Goal: Check status: Check status

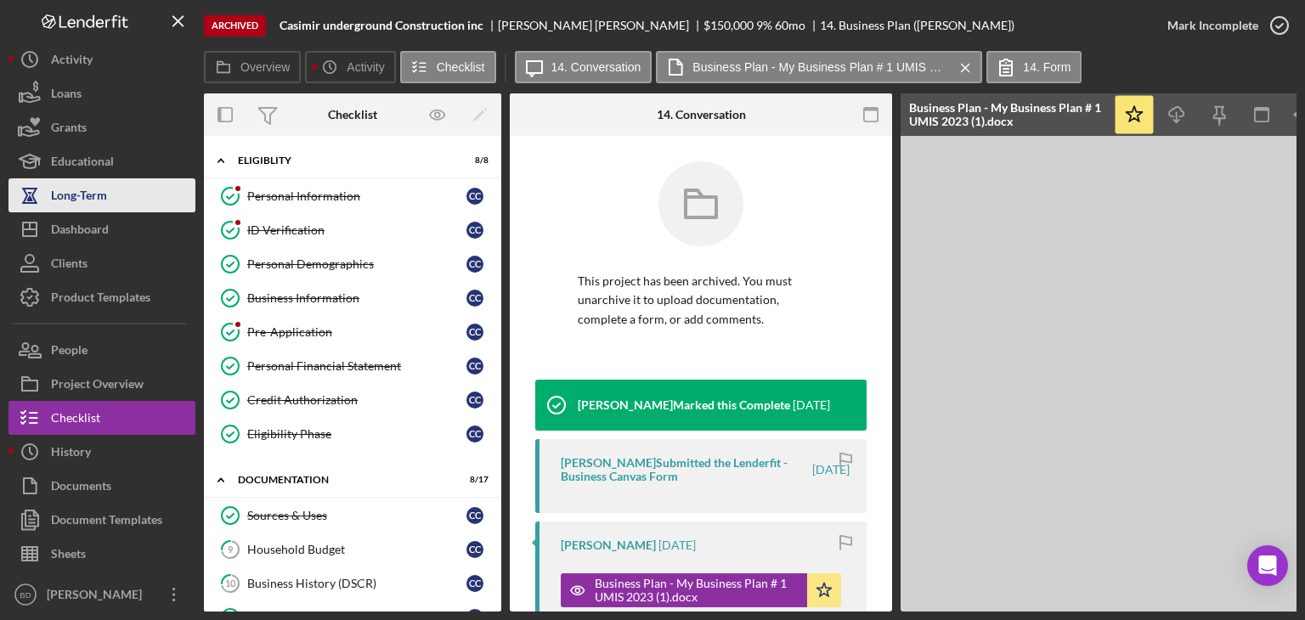
scroll to position [170, 0]
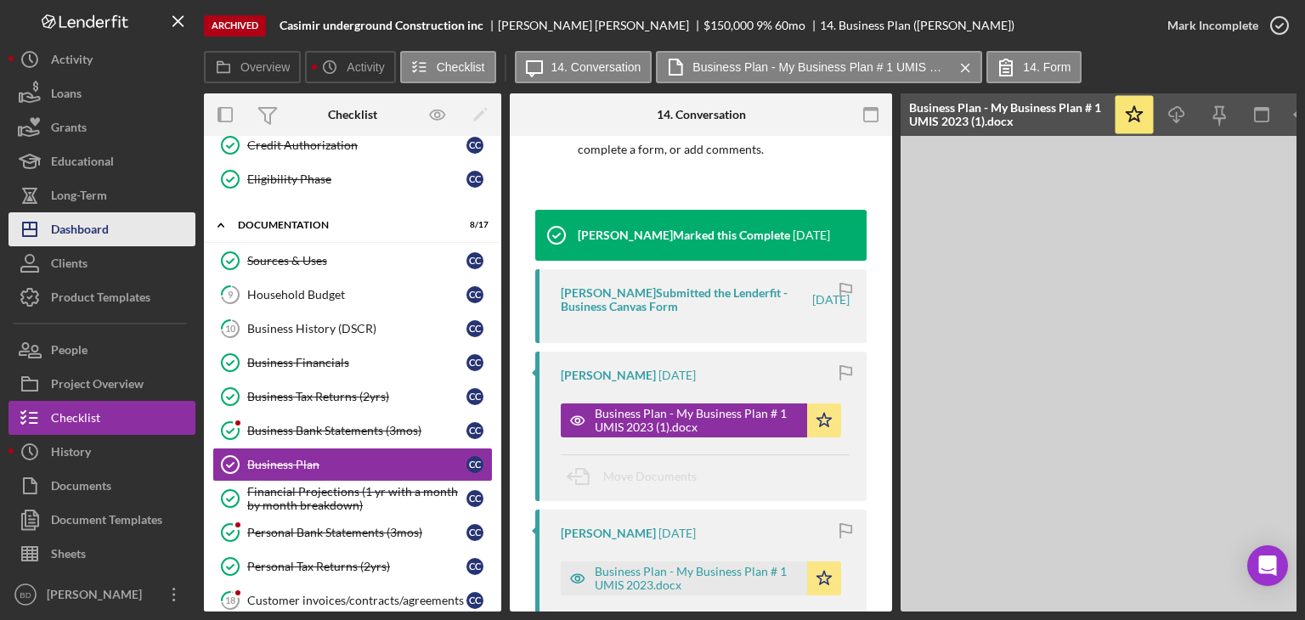
click at [95, 236] on div "Dashboard" at bounding box center [80, 231] width 58 height 38
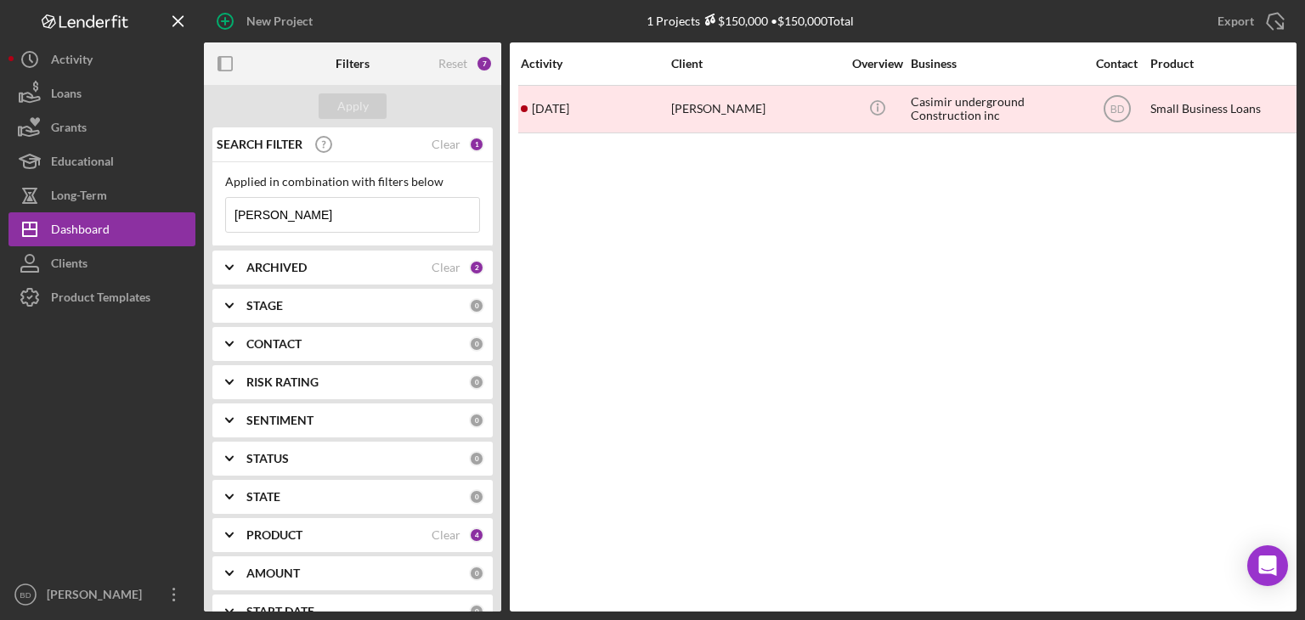
drag, startPoint x: 329, startPoint y: 217, endPoint x: 201, endPoint y: 223, distance: 127.6
click at [201, 223] on div "New Project 1 Projects $150,000 • $150,000 Total casimir Export Icon/Export Fil…" at bounding box center [652, 306] width 1288 height 612
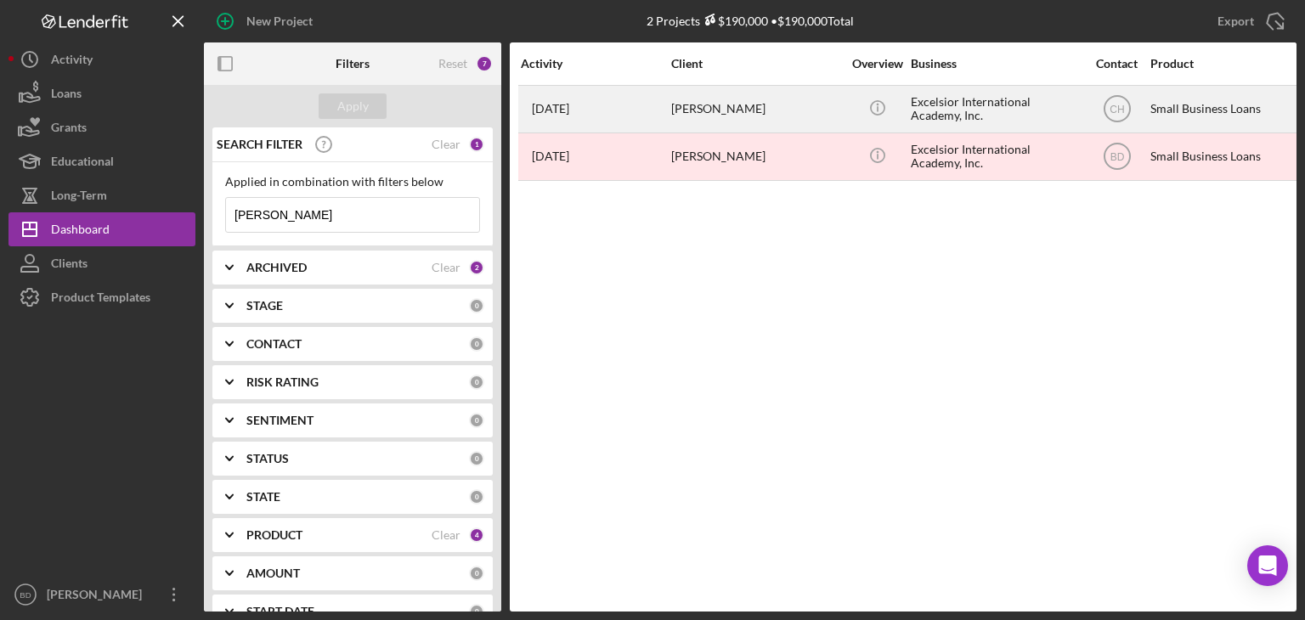
type input "[PERSON_NAME]"
click at [739, 117] on div "[PERSON_NAME]" at bounding box center [756, 109] width 170 height 45
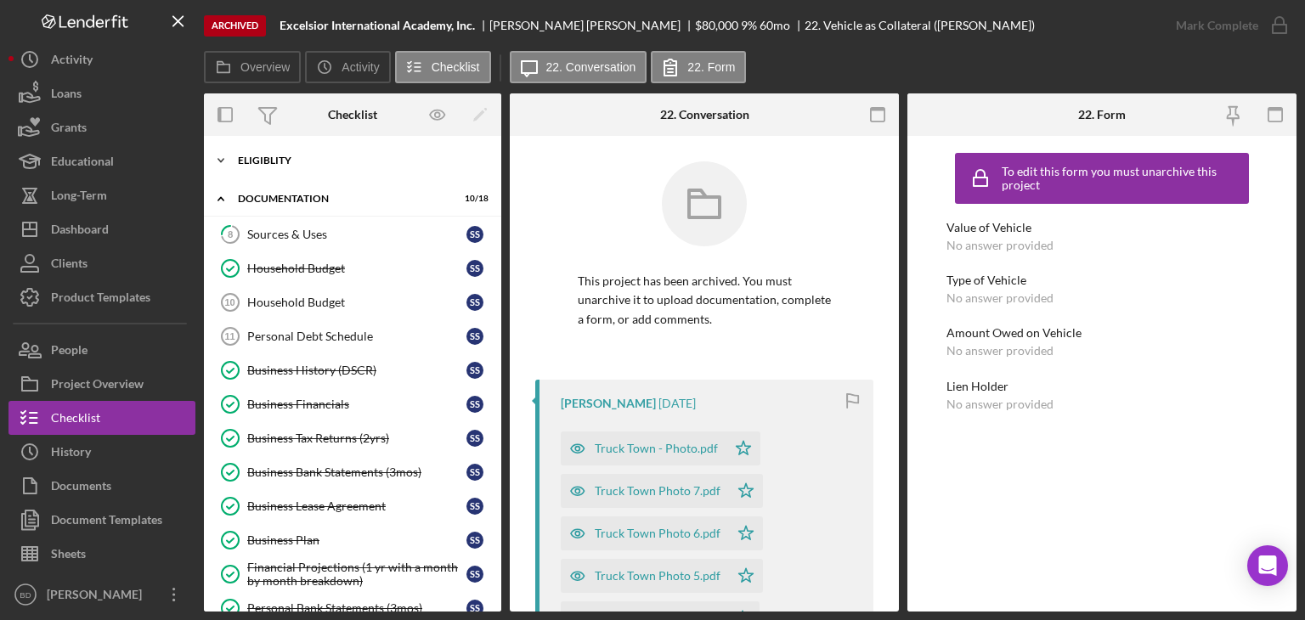
drag, startPoint x: 264, startPoint y: 145, endPoint x: 266, endPoint y: 155, distance: 9.5
click at [264, 150] on div "Icon/Expander Eligiblity 7 / 8" at bounding box center [352, 161] width 297 height 34
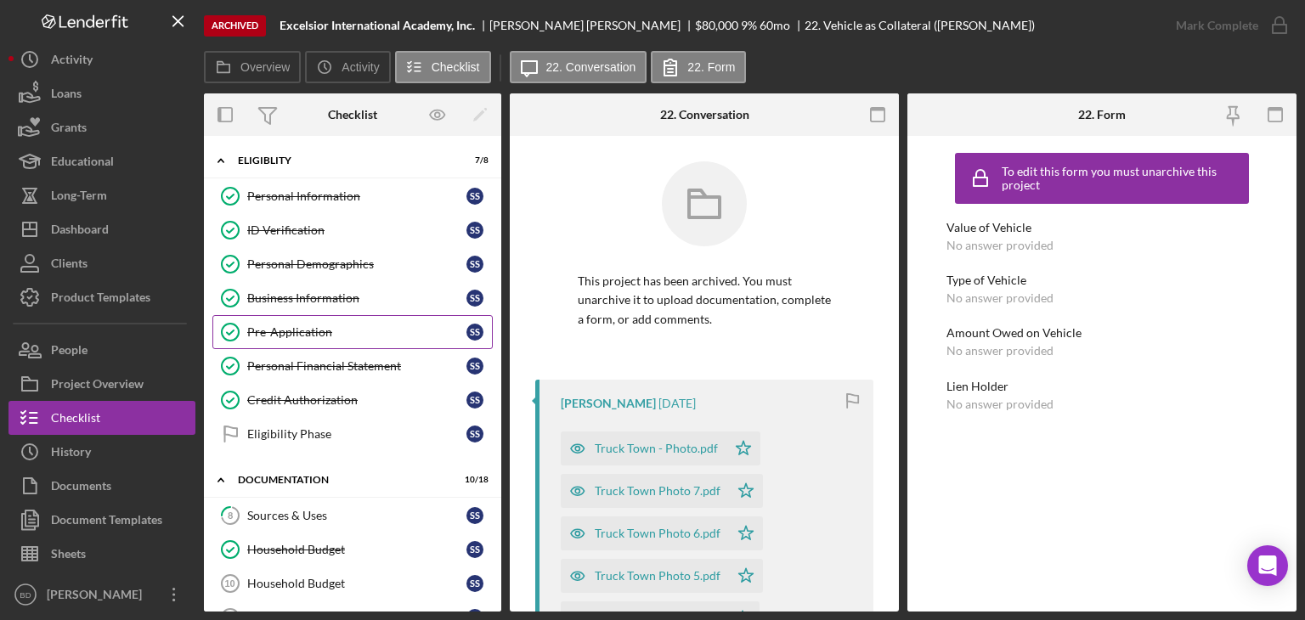
click at [294, 317] on link "Pre-Application Pre-Application S S" at bounding box center [352, 332] width 280 height 34
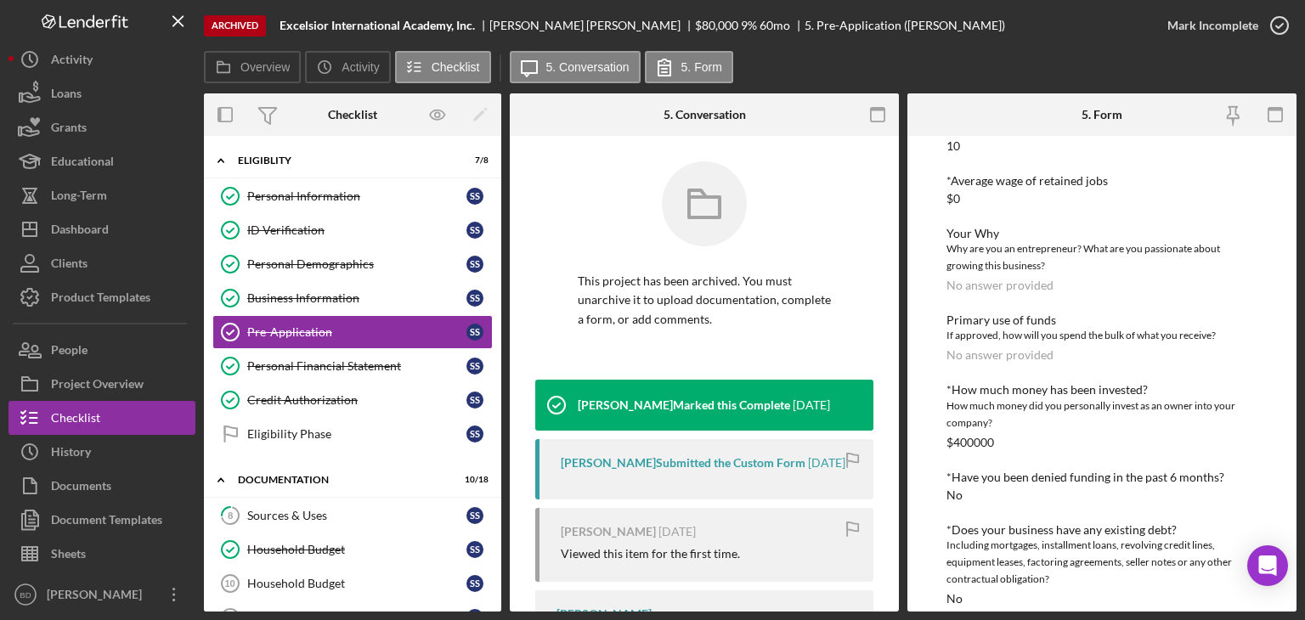
scroll to position [1020, 0]
